Goal: Information Seeking & Learning: Find specific fact

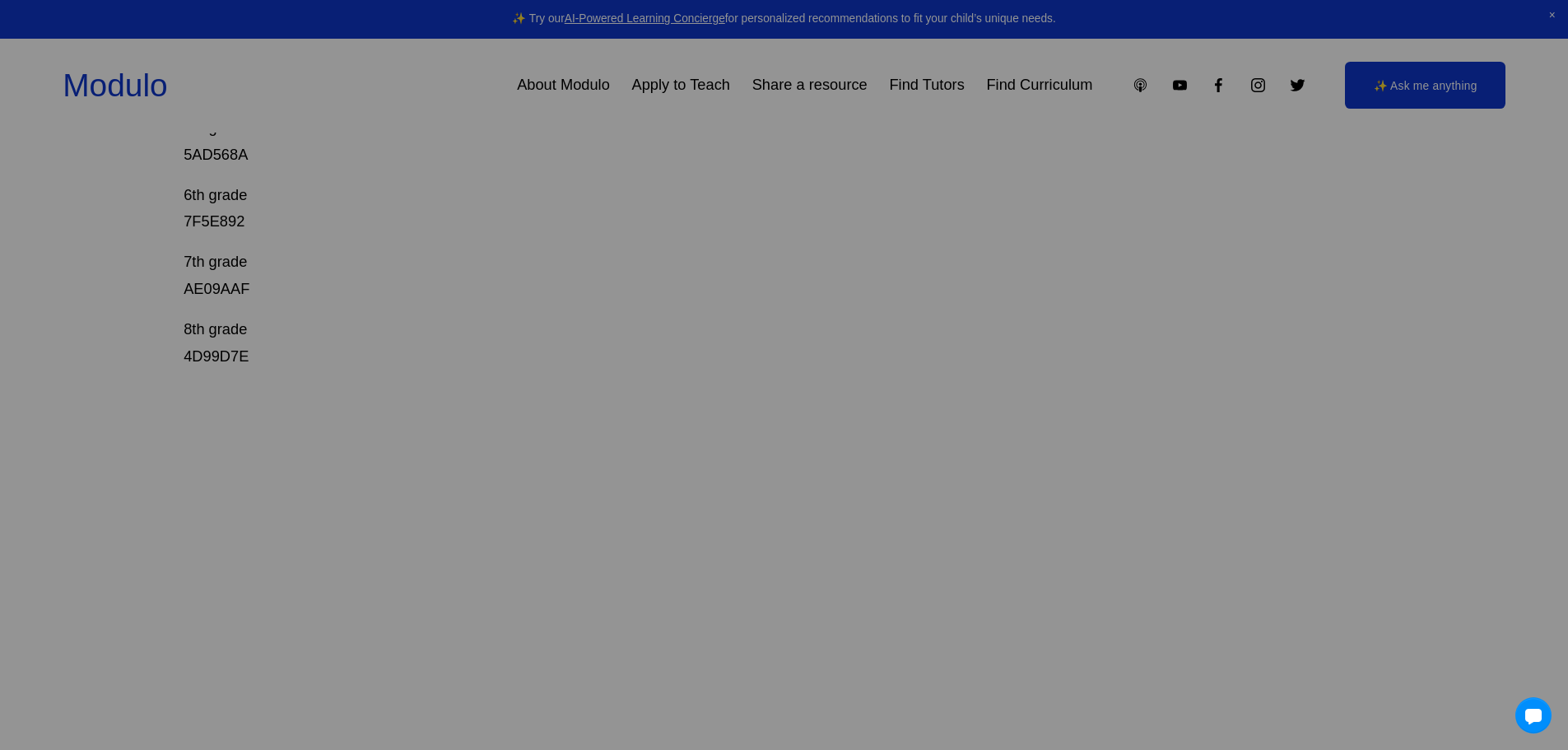
scroll to position [823, 0]
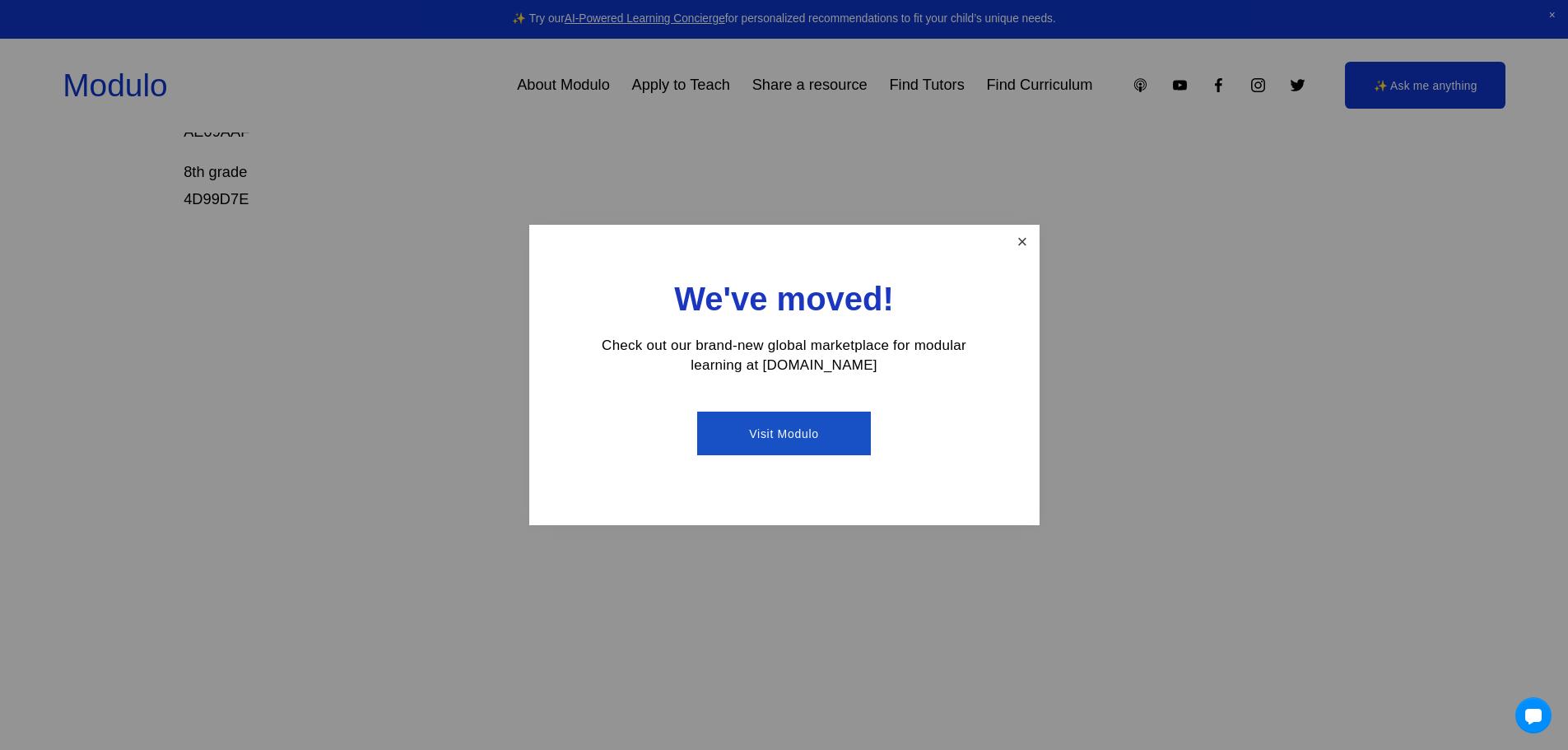
click at [1028, 237] on link "Close" at bounding box center [1021, 242] width 28 height 28
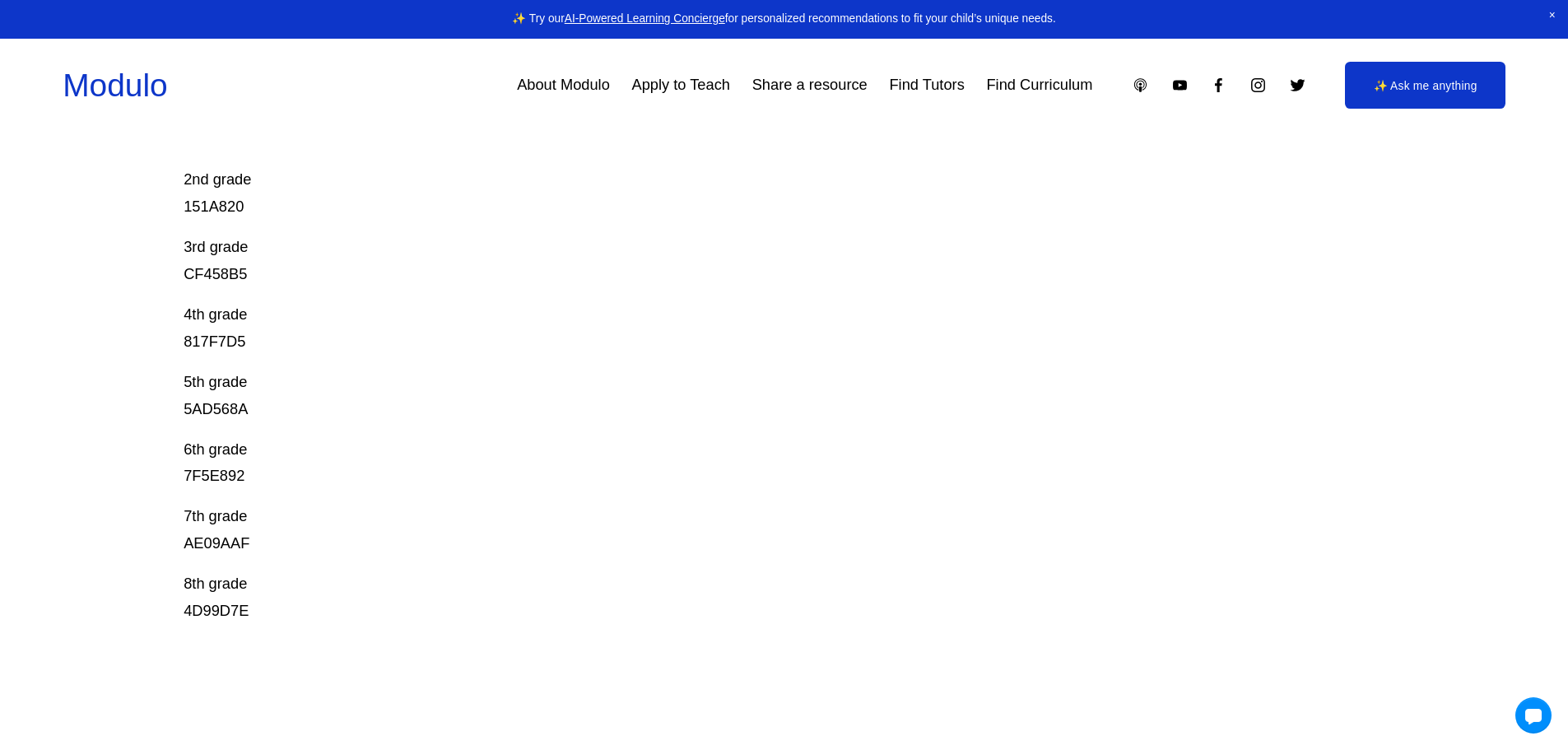
scroll to position [329, 0]
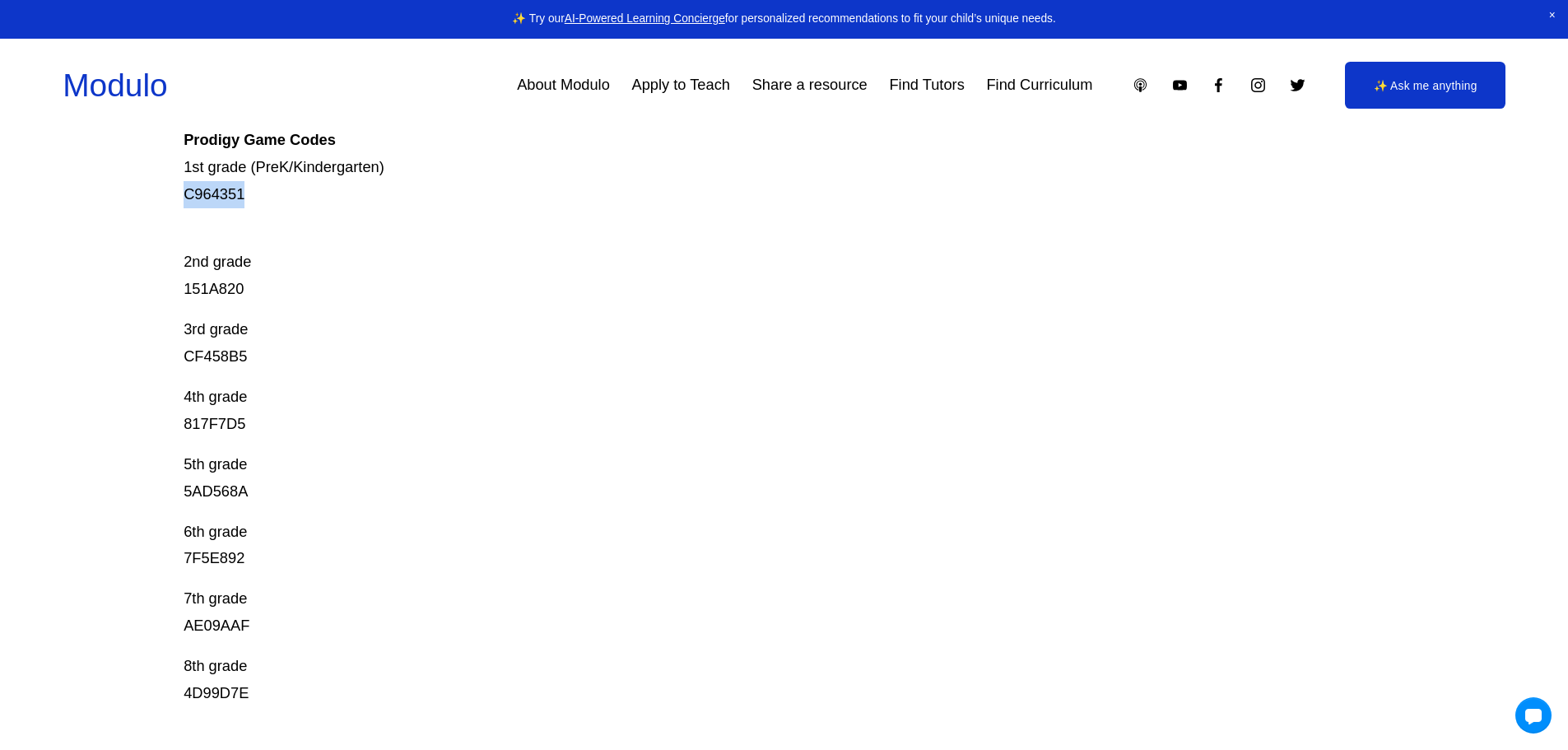
drag, startPoint x: 255, startPoint y: 192, endPoint x: 185, endPoint y: 195, distance: 70.1
click at [185, 195] on p "Prodigy is our go-to mastery- based tool to give kids lots of fun, engaging mat…" at bounding box center [724, 100] width 1080 height 217
drag, startPoint x: 241, startPoint y: 290, endPoint x: 162, endPoint y: 297, distance: 79.3
click at [162, 297] on div "Prodigy Game Codes Prodigy is our go-to mastery- based tool to give kids lots o…" at bounding box center [784, 545] width 1568 height 1273
click at [206, 196] on p "Prodigy is our go-to mastery- based tool to give kids lots of fun, engaging mat…" at bounding box center [724, 100] width 1080 height 217
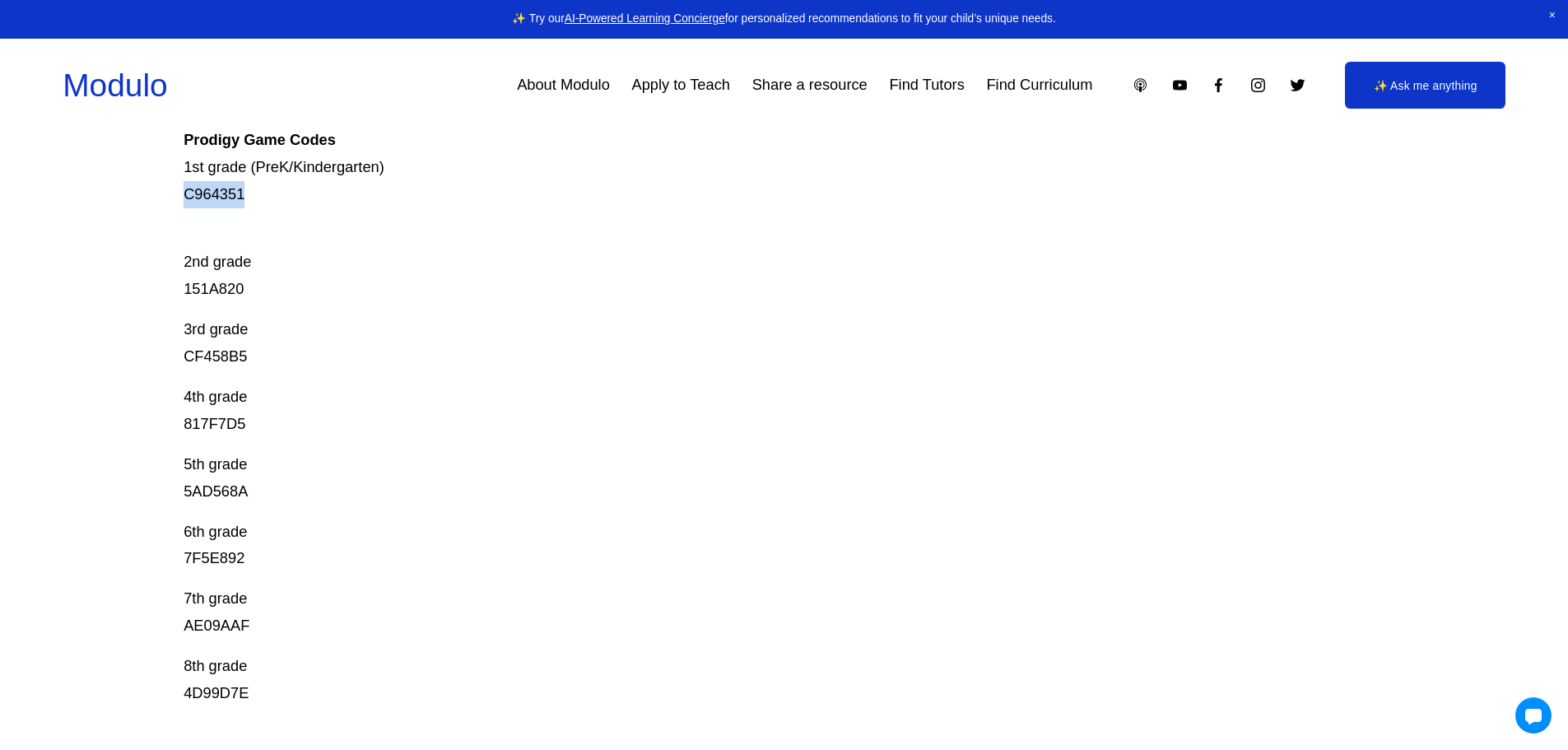
click at [206, 196] on p "Prodigy is our go-to mastery- based tool to give kids lots of fun, engaging mat…" at bounding box center [724, 100] width 1080 height 217
copy p "C964351"
